Goal: Transaction & Acquisition: Purchase product/service

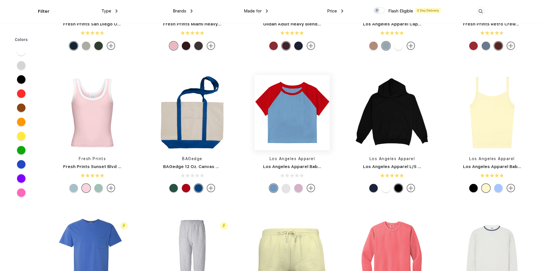
scroll to position [429, 0]
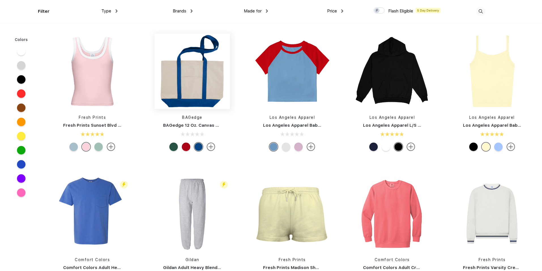
click at [183, 101] on img at bounding box center [192, 71] width 75 height 75
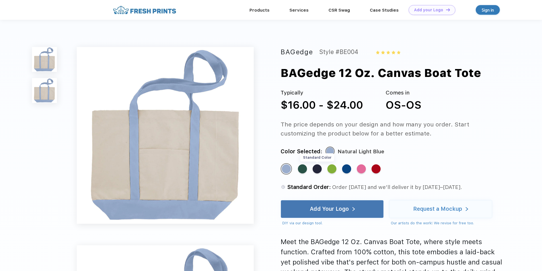
click at [315, 170] on div "Standard Color" at bounding box center [317, 169] width 9 height 9
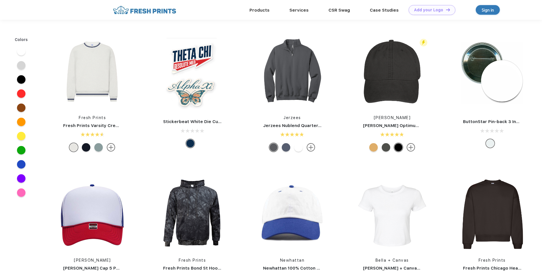
scroll to position [429, 0]
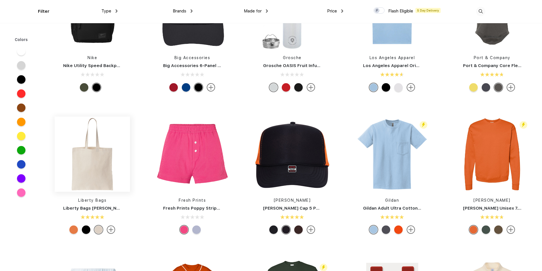
scroll to position [1233, 0]
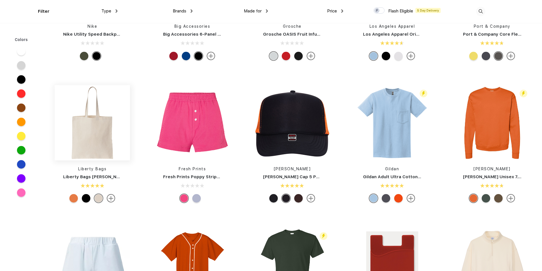
click at [104, 149] on img at bounding box center [92, 122] width 75 height 75
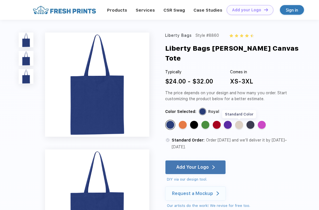
click at [240, 121] on div "Standard Color" at bounding box center [239, 125] width 8 height 8
